Goal: Task Accomplishment & Management: Use online tool/utility

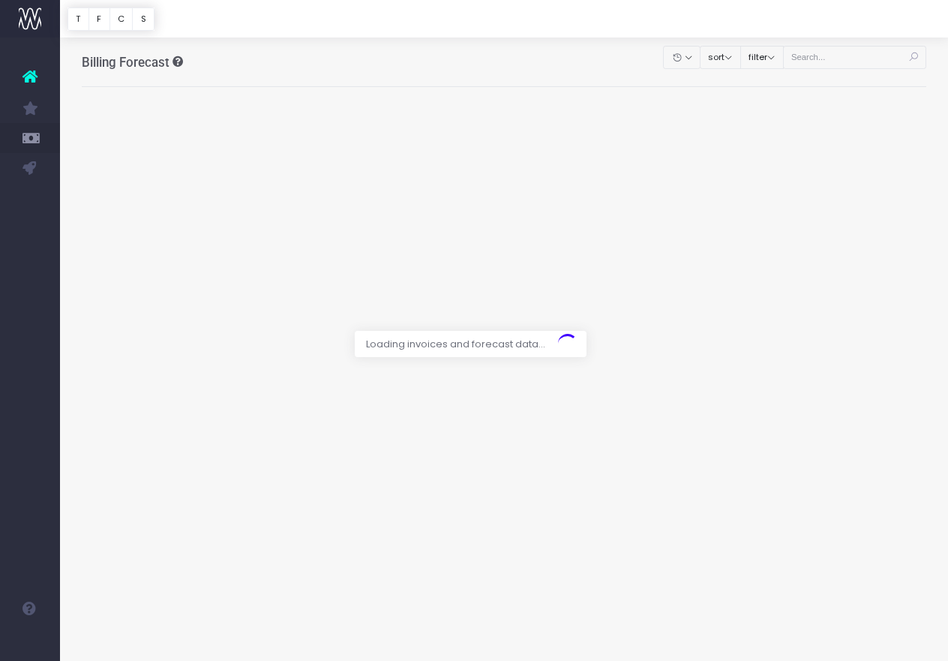
click at [838, 61] on div at bounding box center [474, 330] width 948 height 661
click at [851, 59] on div at bounding box center [474, 330] width 948 height 661
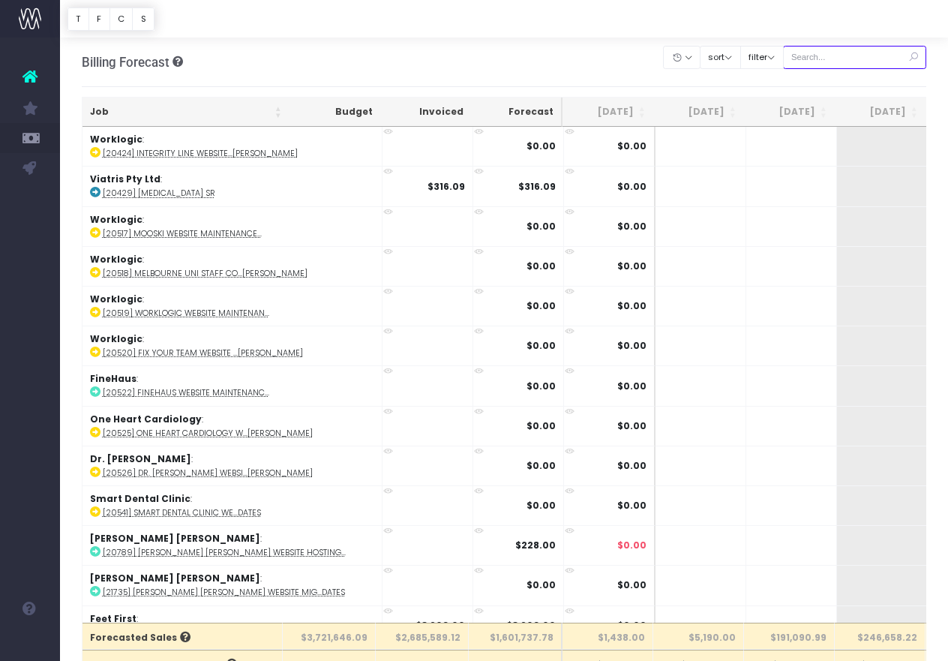
click at [851, 58] on input "text" at bounding box center [855, 57] width 144 height 23
paste input "24676"
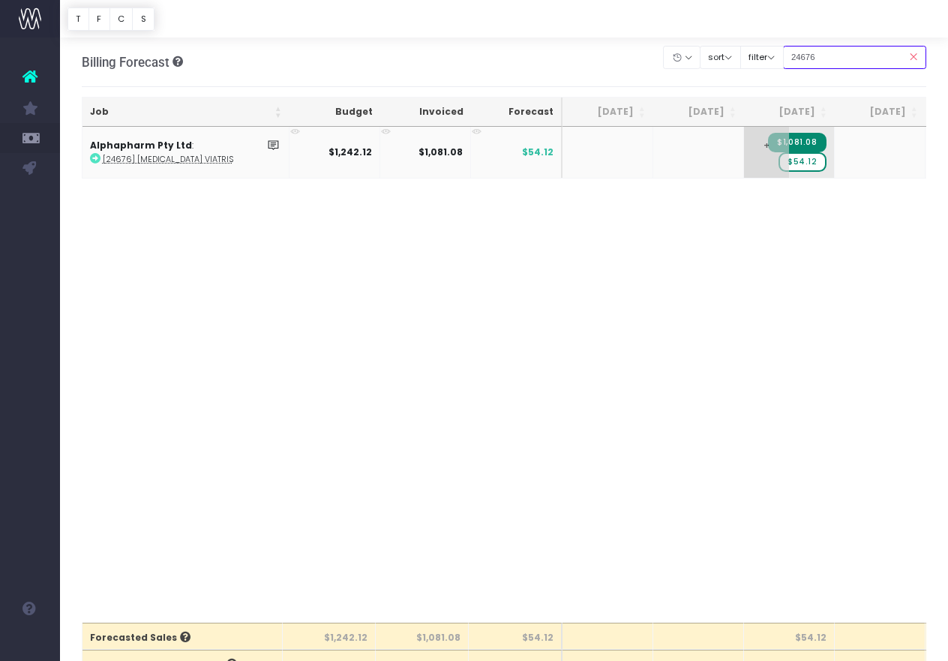
type input "24676"
click at [808, 163] on span "$54.12" at bounding box center [802, 161] width 48 height 19
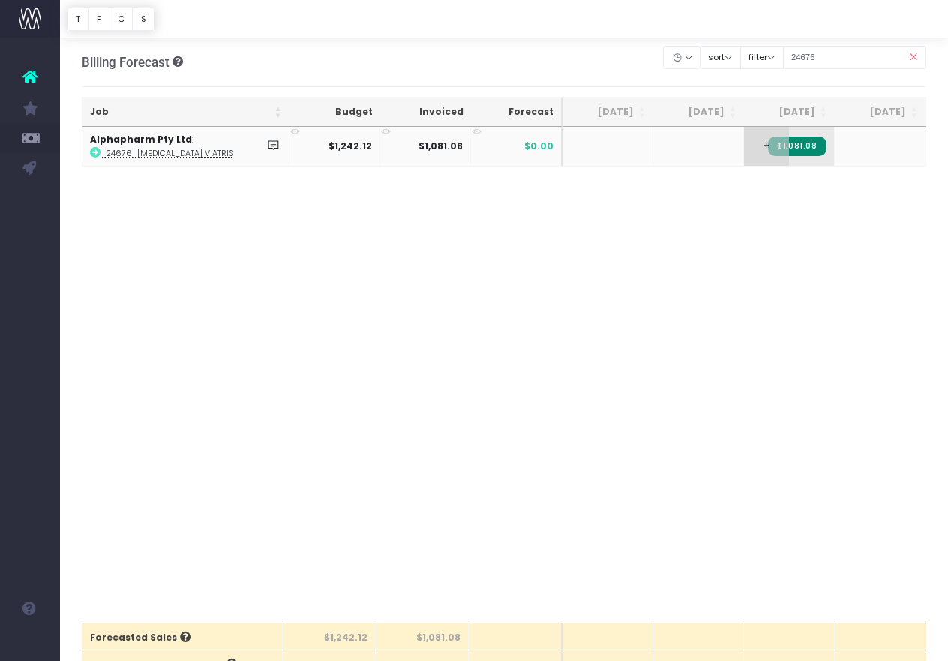
click at [763, 151] on span "+" at bounding box center [766, 146] width 45 height 39
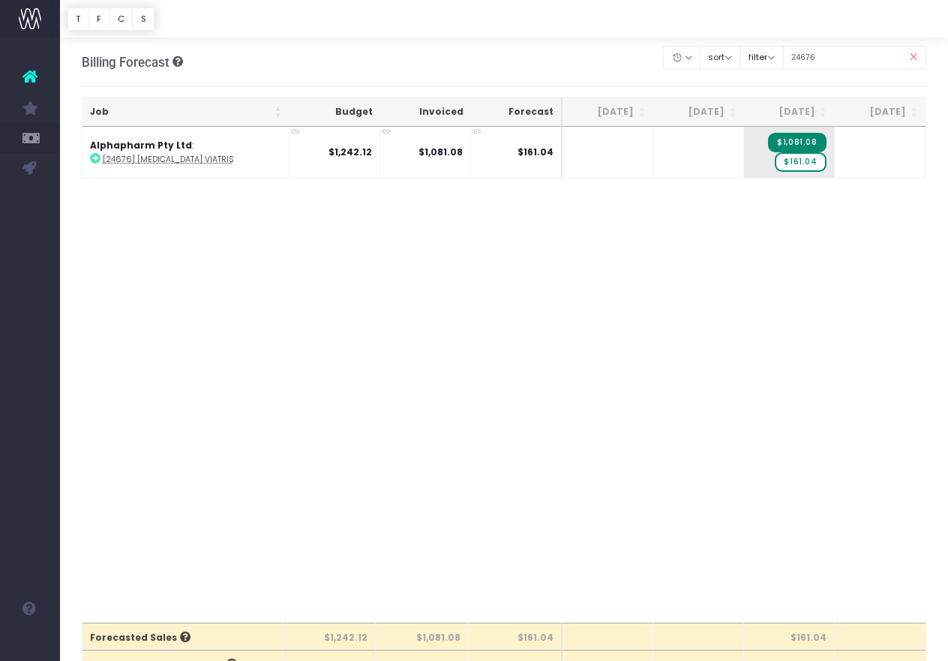
click at [790, 189] on div "Job Budget Invoiced Forecast Jul 25 Aug 25 Sep 25 Oct 25 Nov 25 Dec 25 Jan 26 F…" at bounding box center [504, 375] width 845 height 496
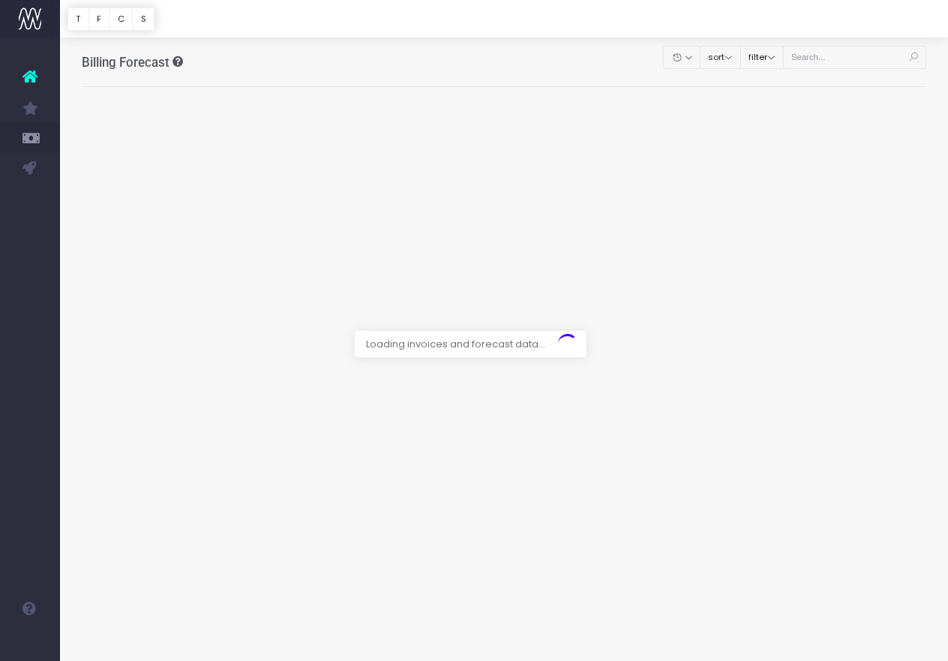
click at [842, 48] on div at bounding box center [474, 330] width 948 height 661
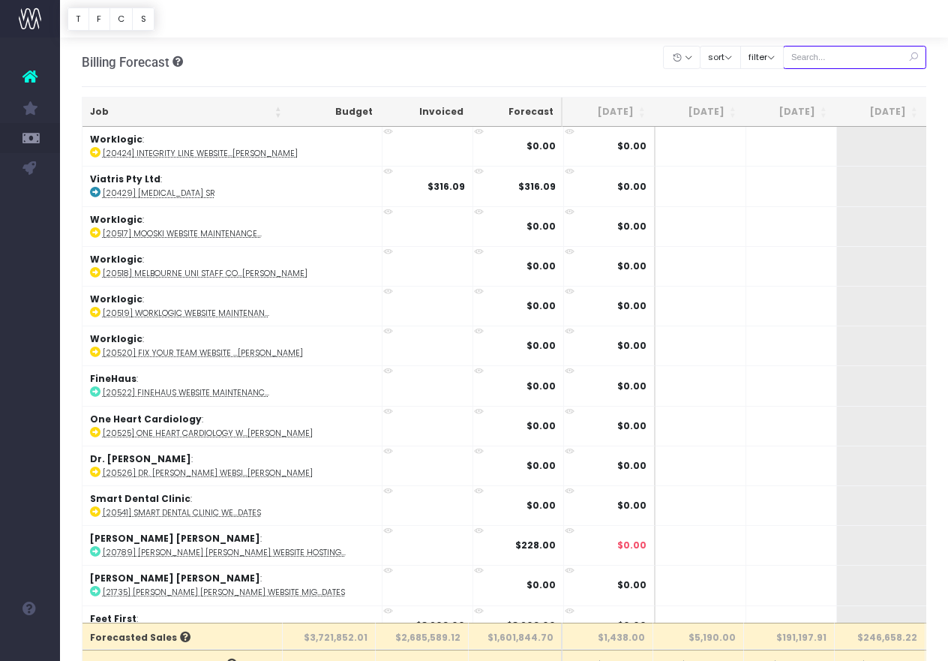
click at [837, 60] on input "text" at bounding box center [855, 57] width 144 height 23
paste input "22993"
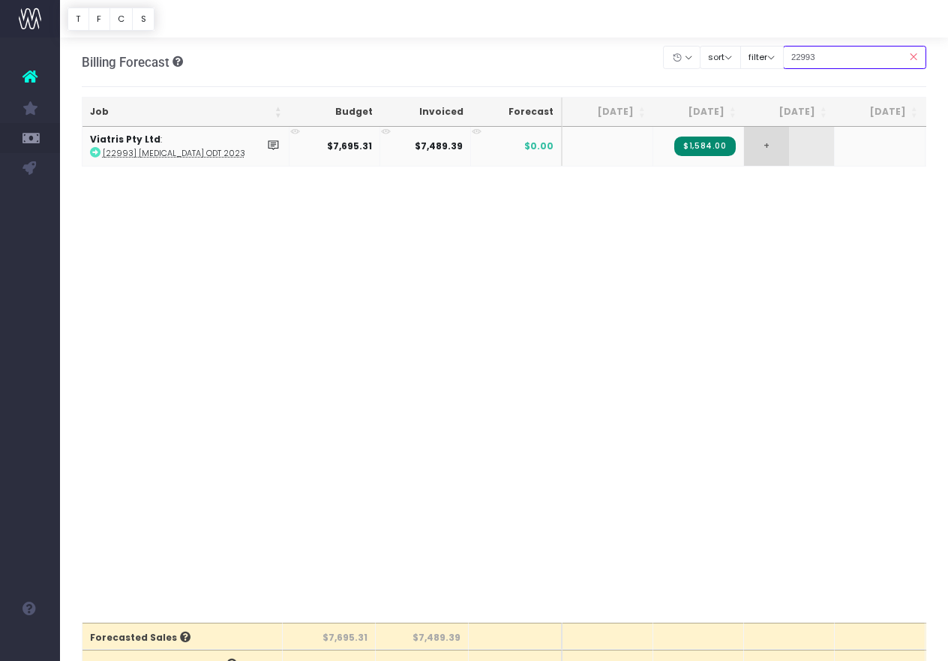
type input "22993"
click at [757, 142] on span "+" at bounding box center [766, 146] width 45 height 39
